Goal: Information Seeking & Learning: Learn about a topic

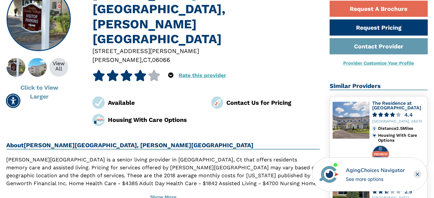
scroll to position [104, 0]
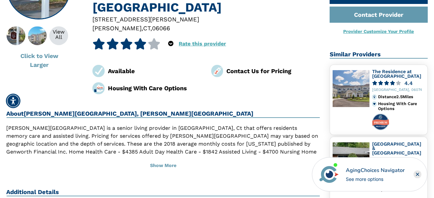
click at [418, 174] on icon "Close" at bounding box center [418, 174] width 3 height 3
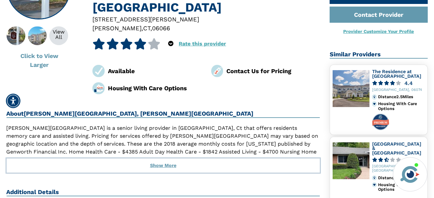
click at [168, 158] on button "Show More" at bounding box center [164, 165] width 314 height 14
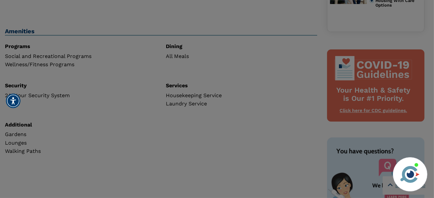
scroll to position [332, 0]
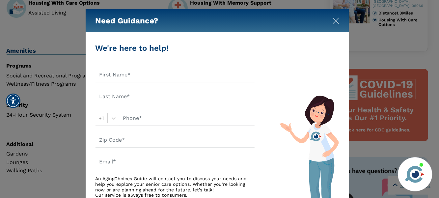
click at [336, 22] on img "Close" at bounding box center [336, 20] width 7 height 7
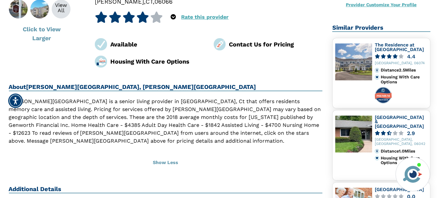
scroll to position [118, 0]
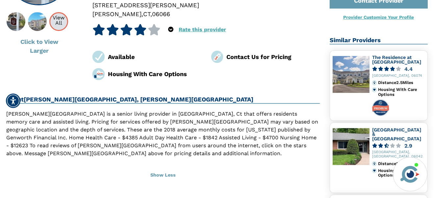
click at [57, 26] on div "View All" at bounding box center [58, 20] width 17 height 11
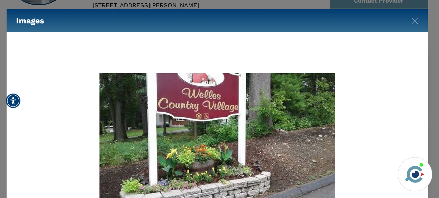
click at [422, 174] on img at bounding box center [415, 174] width 22 height 22
click at [246, 111] on img at bounding box center [217, 139] width 236 height 133
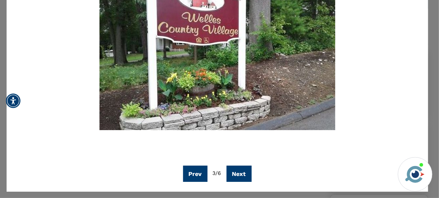
scroll to position [79, 0]
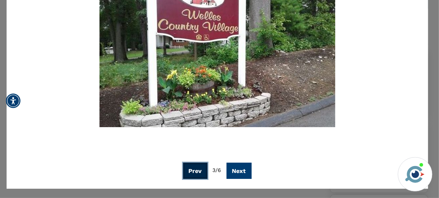
click at [196, 173] on button "Prev" at bounding box center [195, 171] width 24 height 16
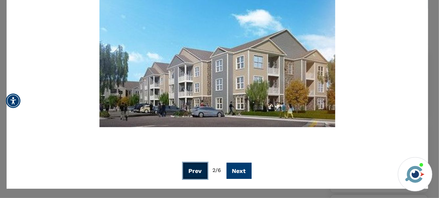
click at [197, 173] on button "Prev" at bounding box center [195, 171] width 24 height 16
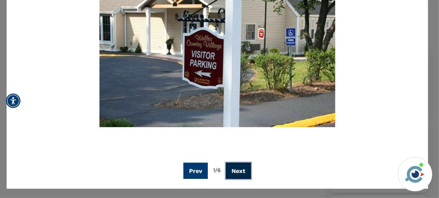
click at [242, 170] on button "Next" at bounding box center [238, 171] width 25 height 16
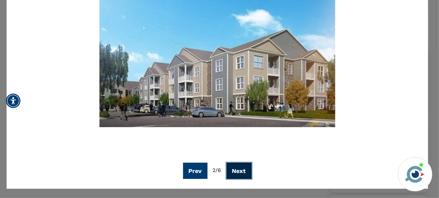
click at [242, 170] on button "Next" at bounding box center [239, 171] width 25 height 16
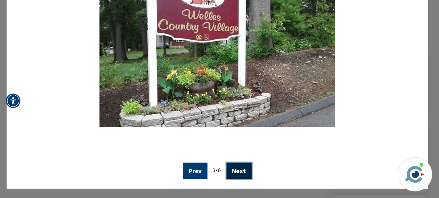
click at [242, 170] on button "Next" at bounding box center [239, 171] width 25 height 16
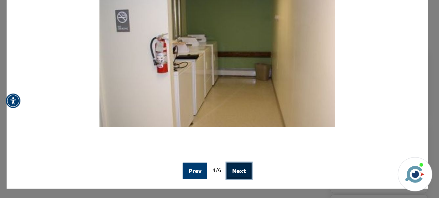
click at [246, 170] on button "Next" at bounding box center [239, 171] width 25 height 16
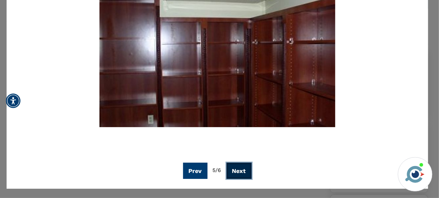
click at [246, 170] on button "Next" at bounding box center [239, 171] width 25 height 16
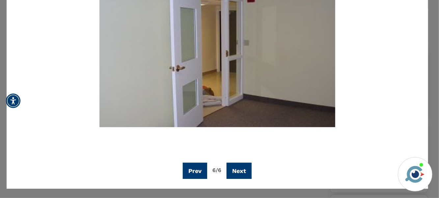
click at [420, 171] on img at bounding box center [415, 174] width 22 height 22
